Goal: Task Accomplishment & Management: Complete application form

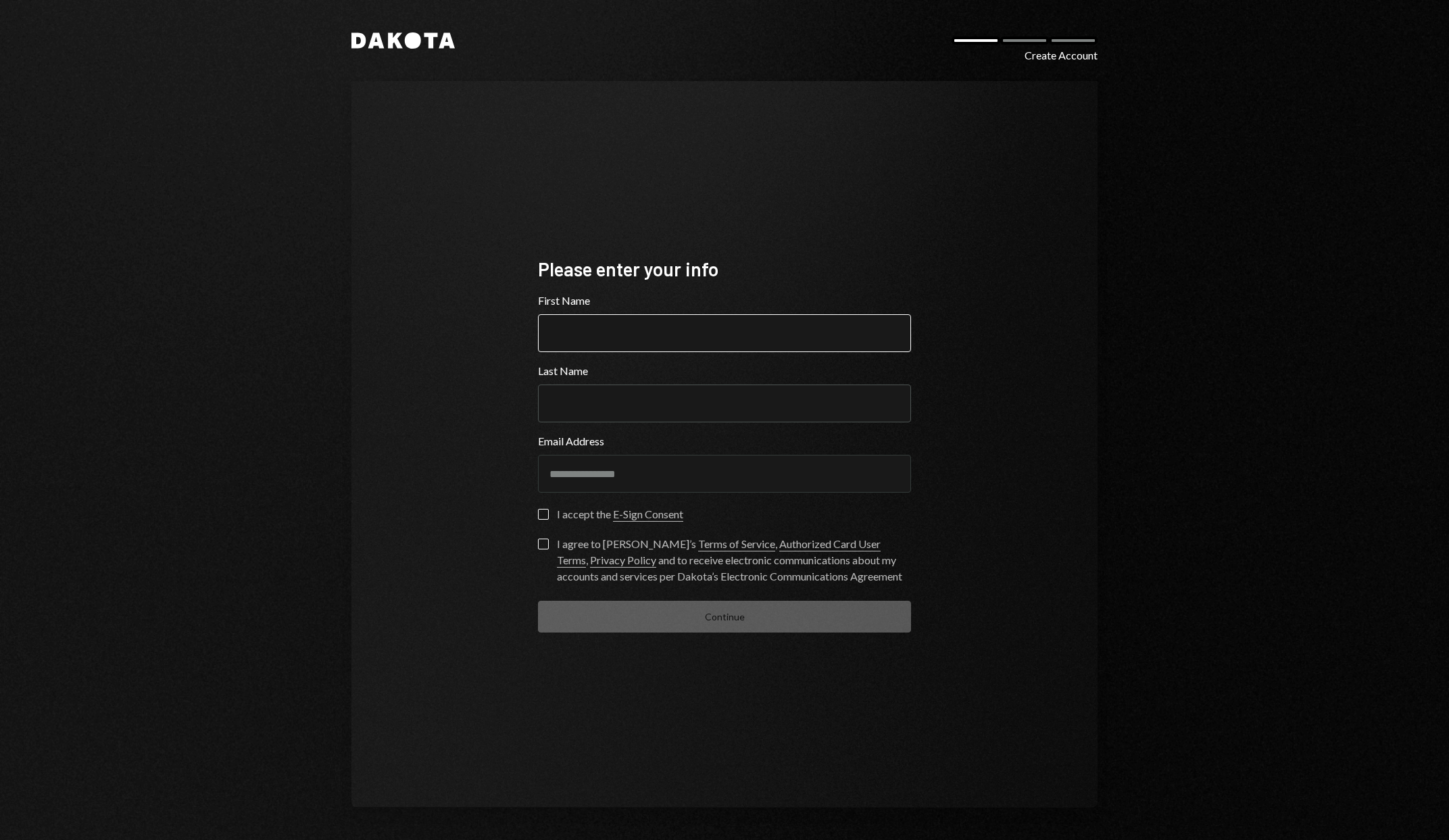
click at [625, 337] on input "First Name" at bounding box center [724, 333] width 373 height 38
type input "**********"
type input "***"
click at [541, 511] on button "I accept the E-Sign Consent" at bounding box center [543, 515] width 11 height 11
drag, startPoint x: 542, startPoint y: 542, endPoint x: 549, endPoint y: 549, distance: 9.9
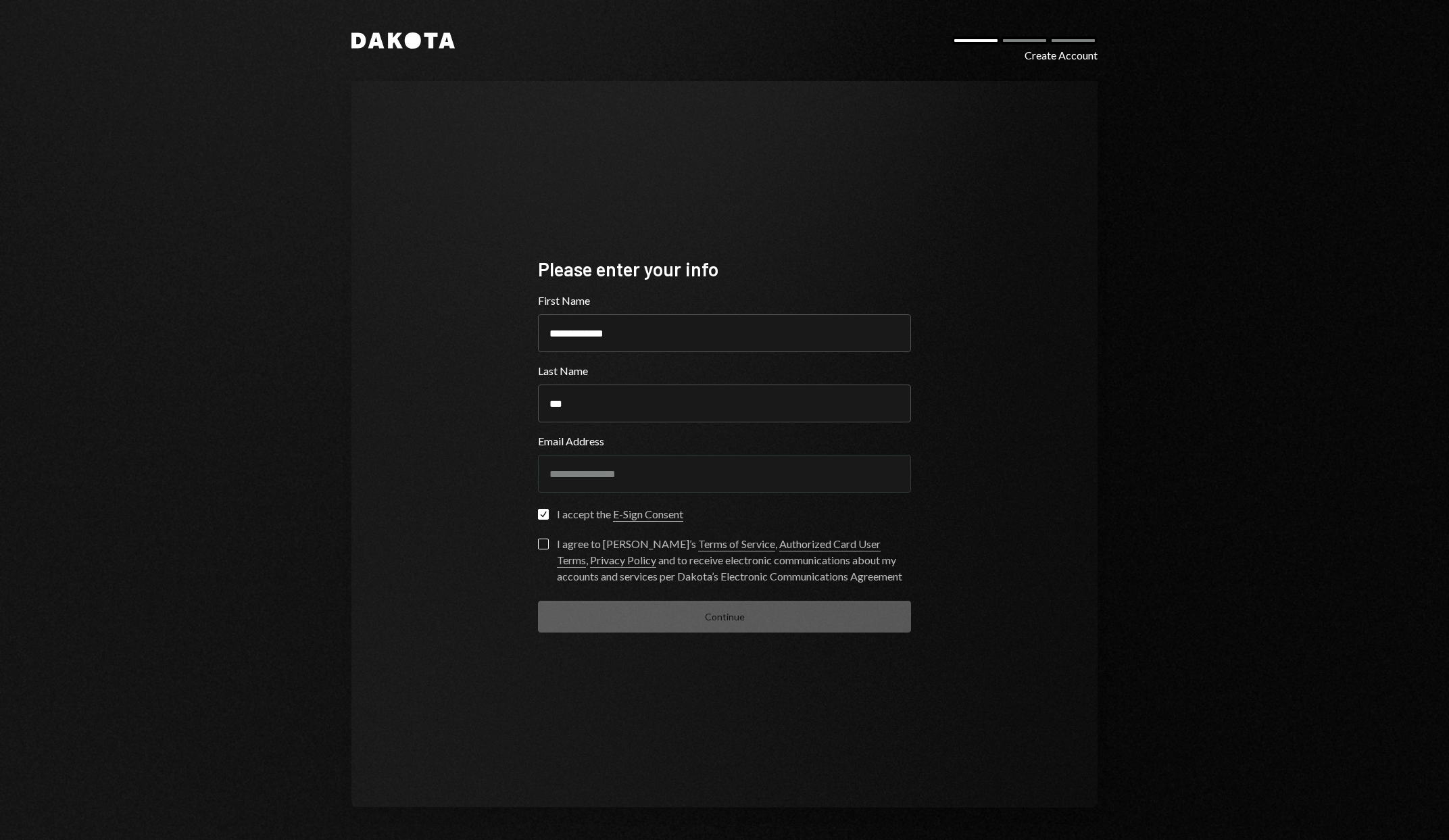
click at [542, 543] on button "I agree to Dakota’s Terms of Service , Authorized Card User Terms , Privacy Pol…" at bounding box center [543, 544] width 11 height 11
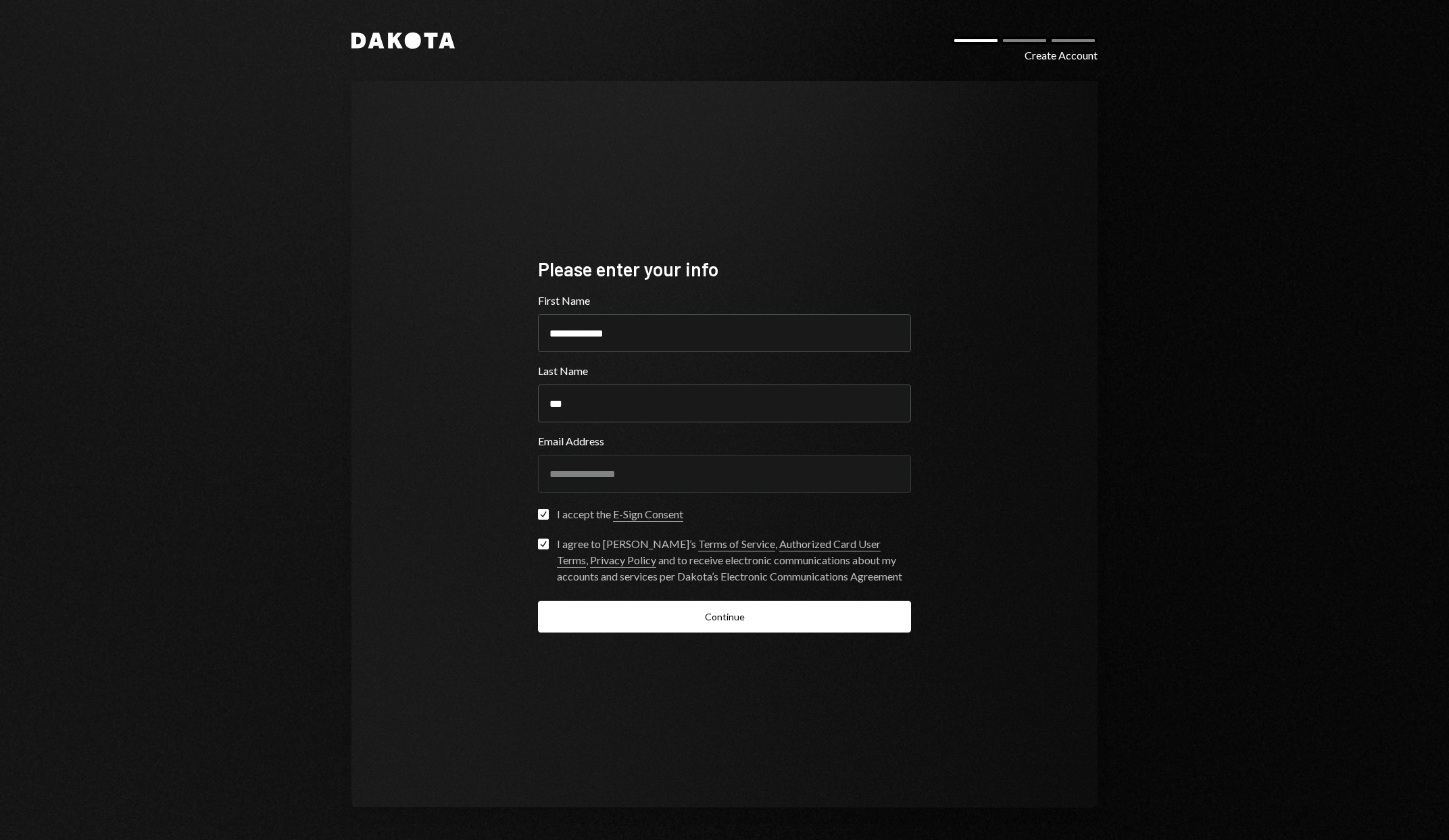
click at [695, 613] on button "Continue" at bounding box center [724, 617] width 373 height 32
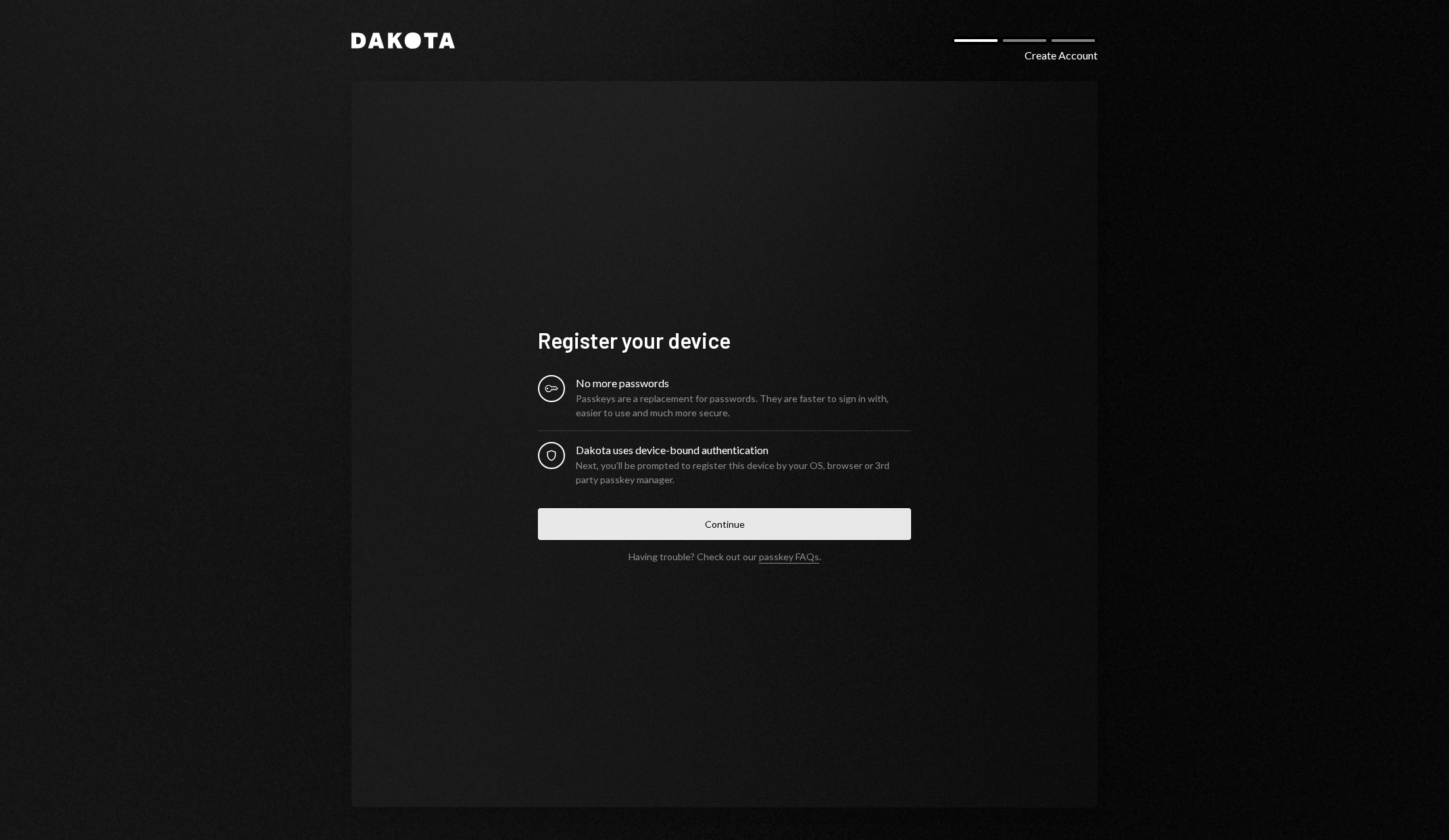
click at [667, 524] on button "Continue" at bounding box center [724, 524] width 373 height 32
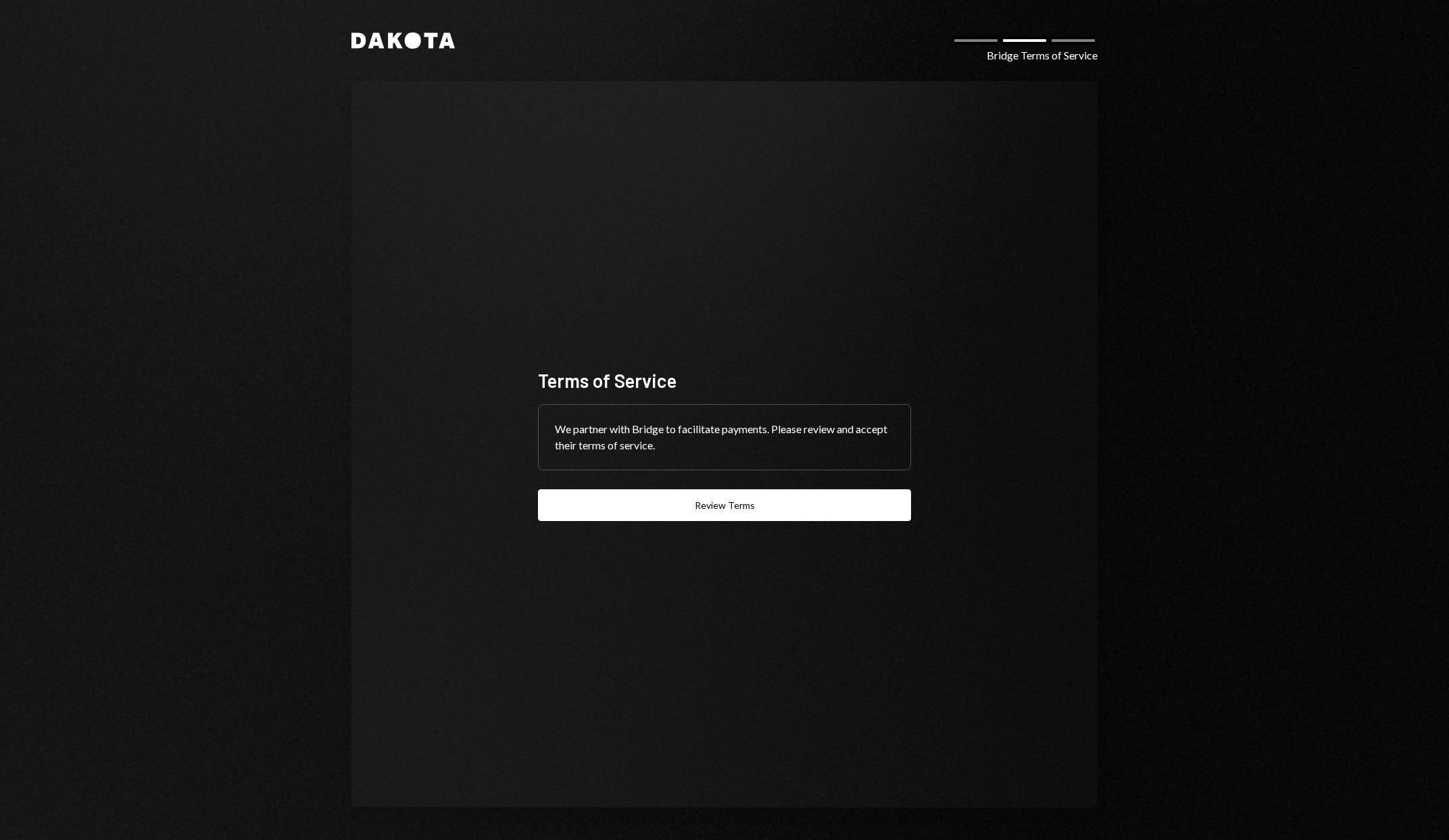
click at [904, 303] on div "Terms of Service We partner with Bridge to facilitate payments. Please review a…" at bounding box center [724, 444] width 746 height 727
click at [720, 511] on button "Review Terms" at bounding box center [724, 505] width 373 height 32
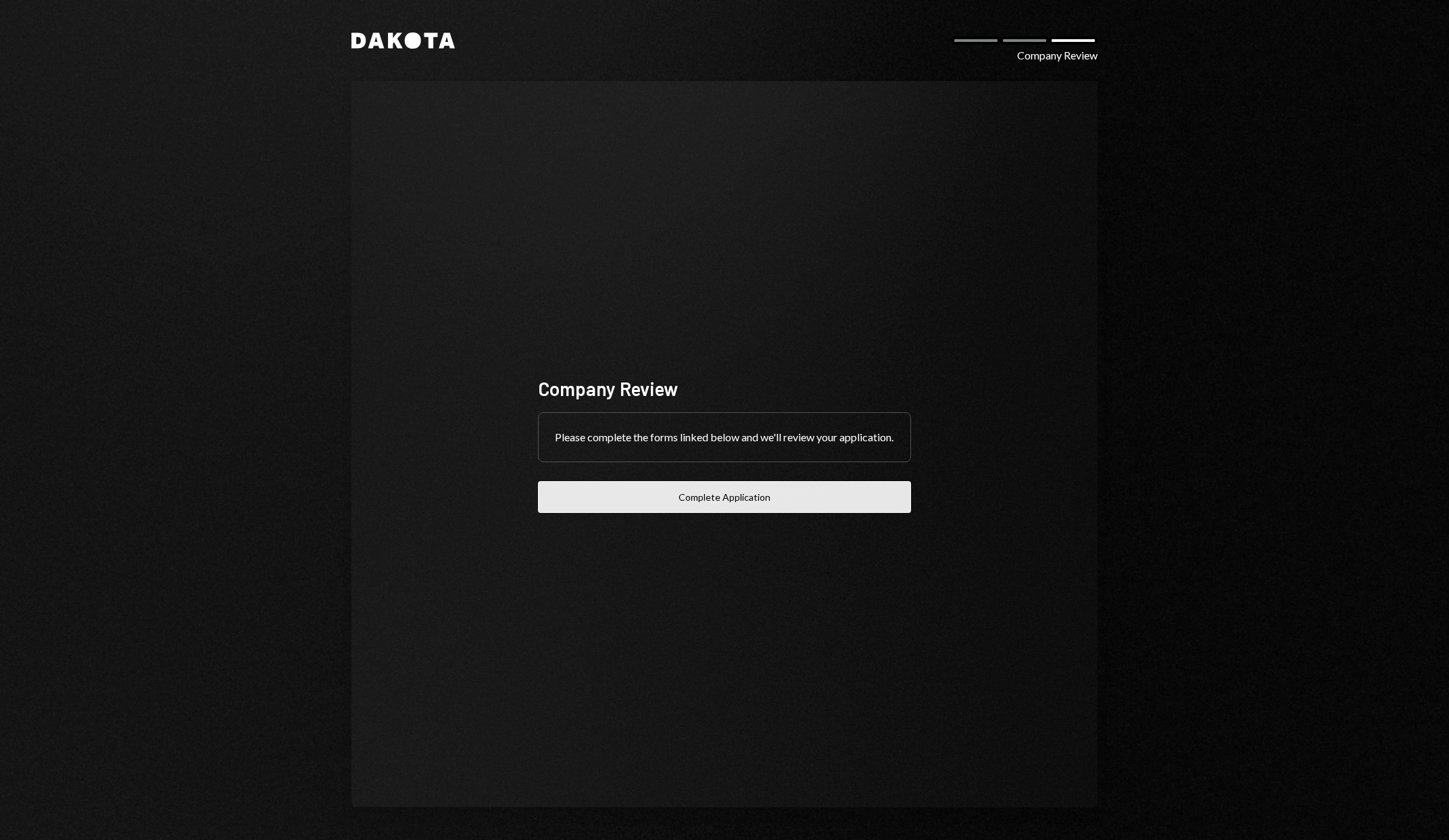
click at [725, 505] on button "Complete Application" at bounding box center [724, 497] width 373 height 32
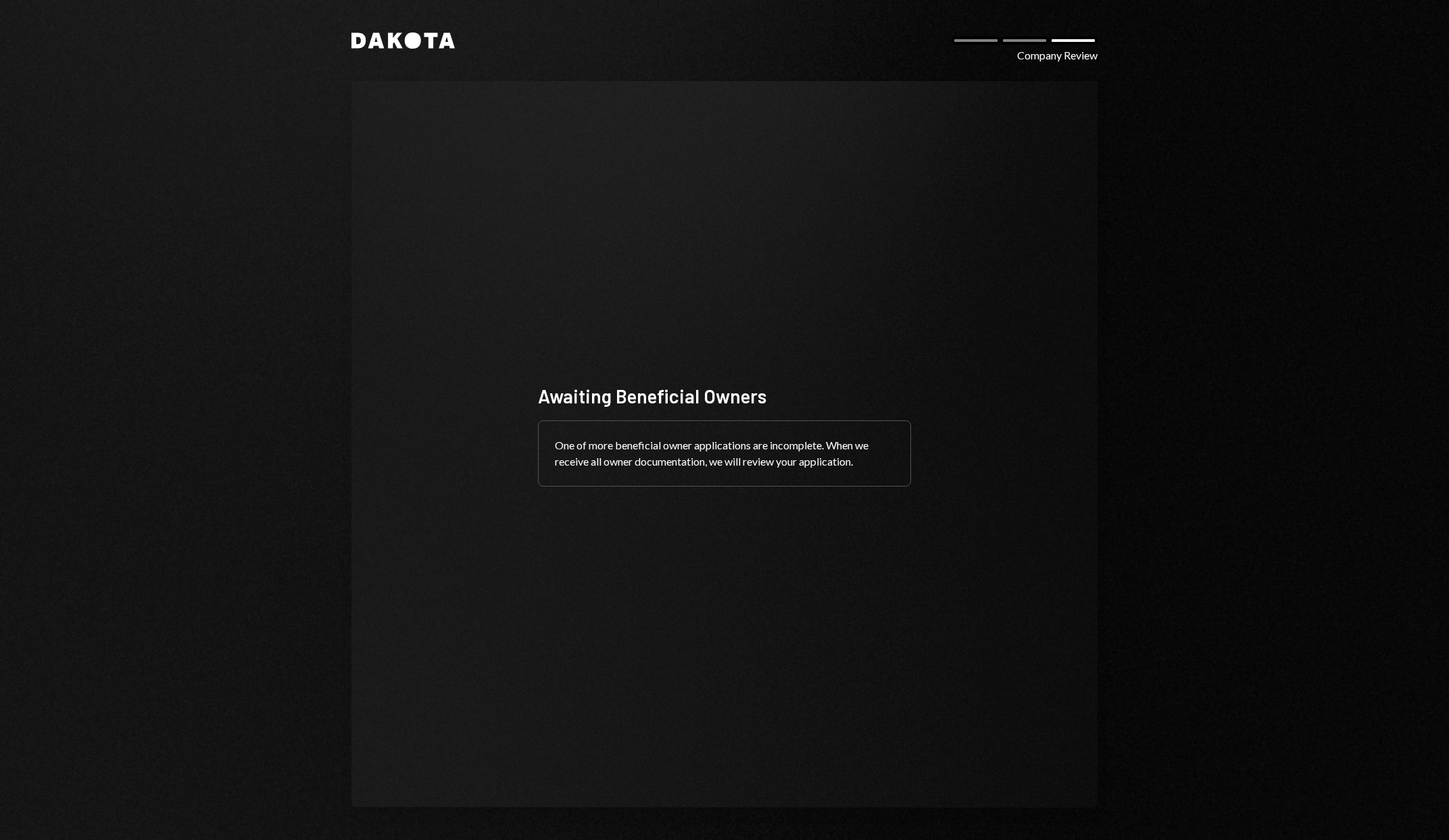
click at [1030, 74] on div "Dakota Company Review Awaiting Beneficial Owners One of more beneficial owner a…" at bounding box center [724, 420] width 811 height 840
